Goal: Find specific page/section: Find specific page/section

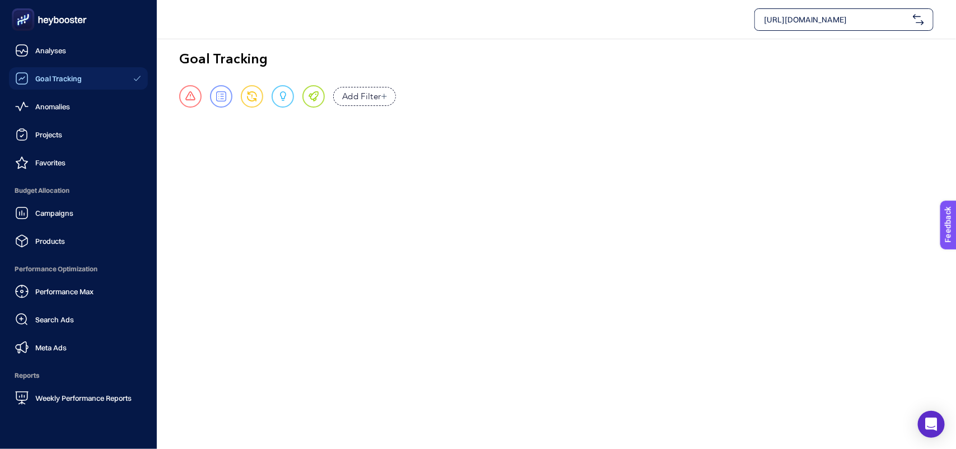
click at [31, 14] on rect at bounding box center [23, 20] width 18 height 18
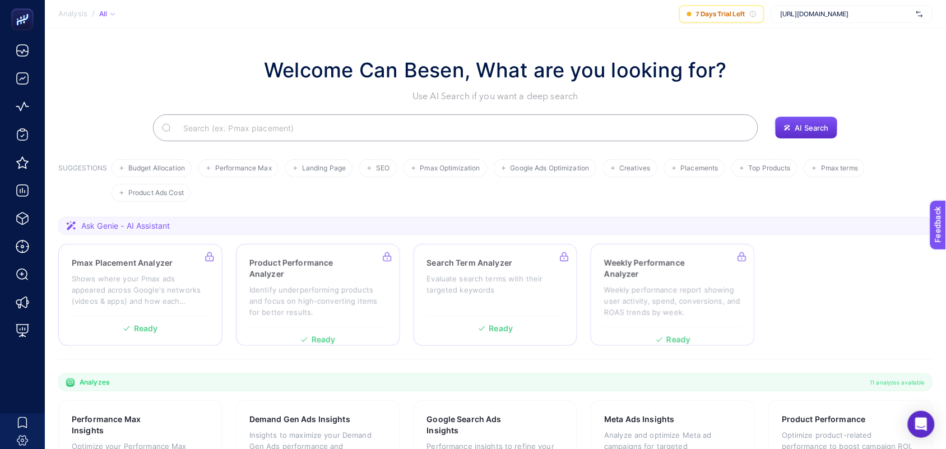
click at [312, 127] on input "Search" at bounding box center [461, 127] width 575 height 31
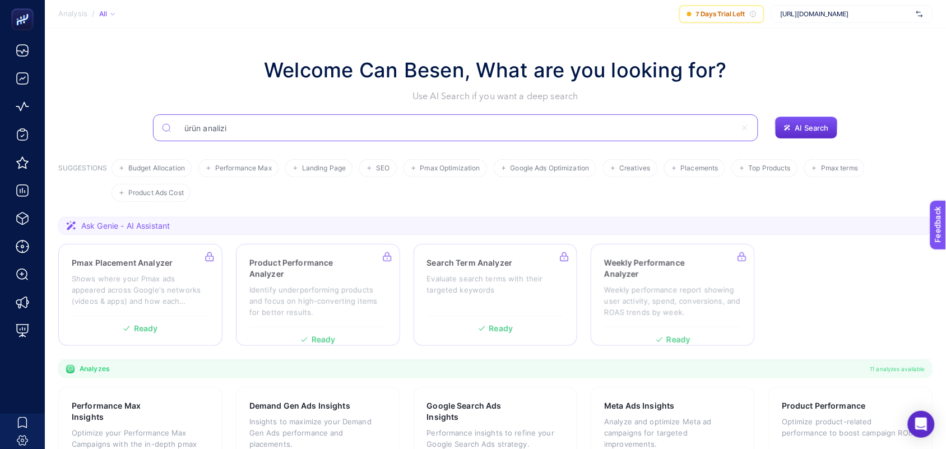
type input "ürün analizi"
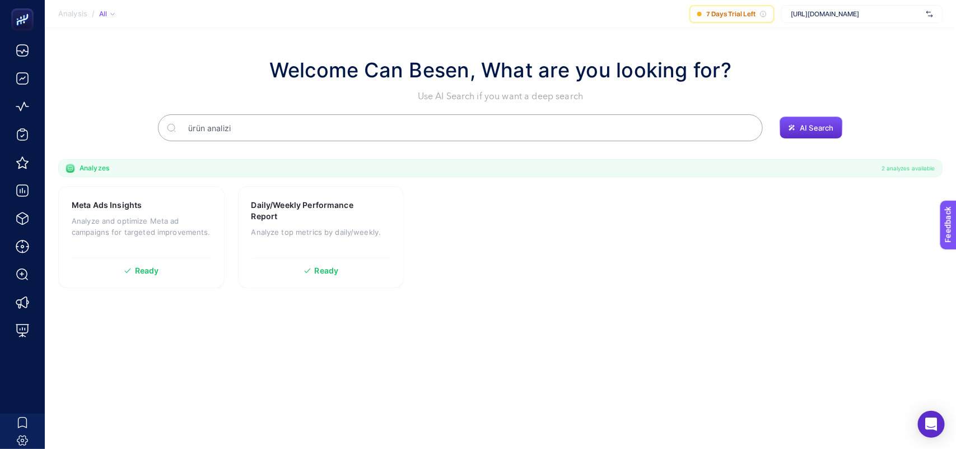
click at [286, 127] on input "ürün analizi" at bounding box center [466, 127] width 575 height 31
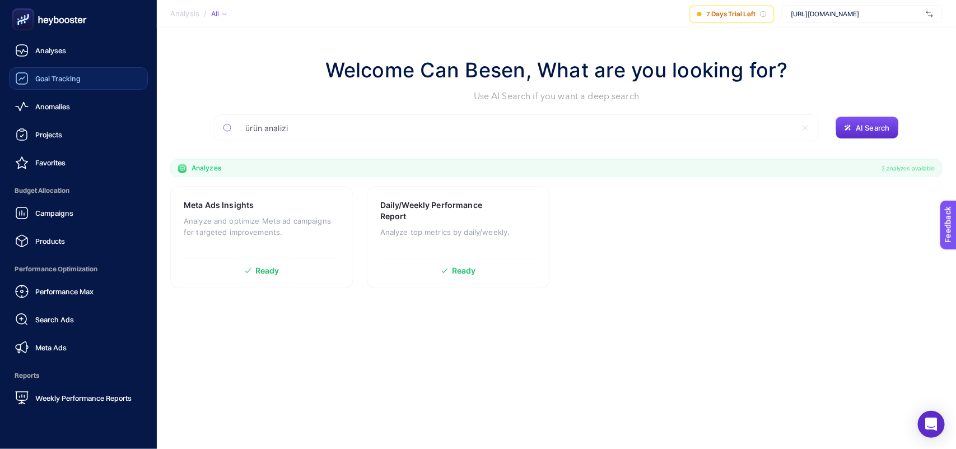
click at [78, 76] on span "Goal Tracking" at bounding box center [57, 78] width 45 height 9
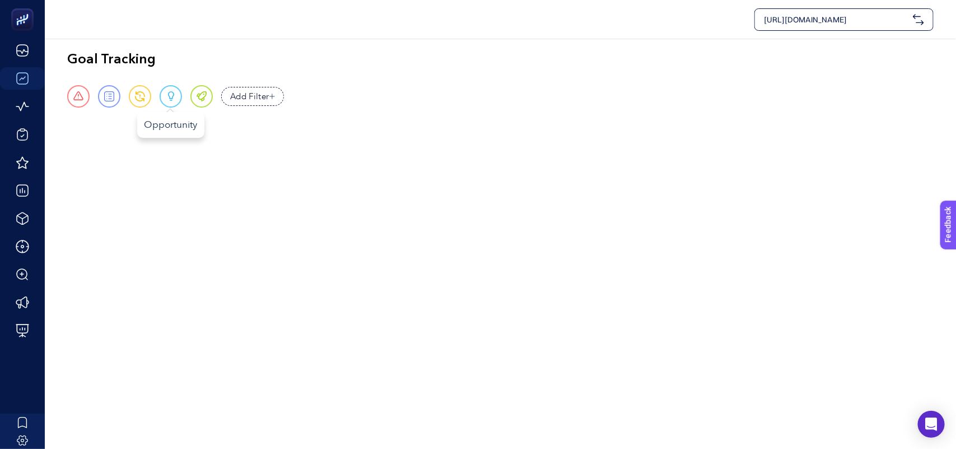
click at [174, 96] on div "Opportunity" at bounding box center [171, 96] width 22 height 22
click at [202, 96] on span at bounding box center [202, 96] width 10 height 10
click at [200, 95] on span at bounding box center [202, 96] width 10 height 10
click at [174, 97] on div "Opportunity" at bounding box center [171, 96] width 22 height 22
